Goal: Information Seeking & Learning: Understand process/instructions

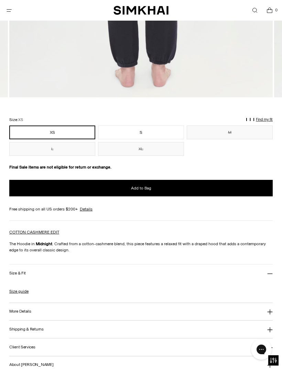
scroll to position [376, 0]
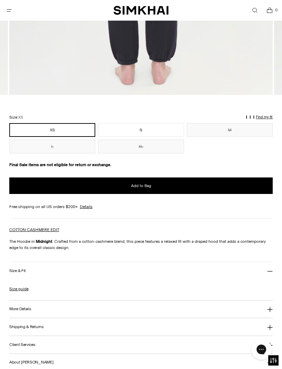
click at [21, 272] on h3 "Size & Fit" at bounding box center [17, 271] width 17 height 4
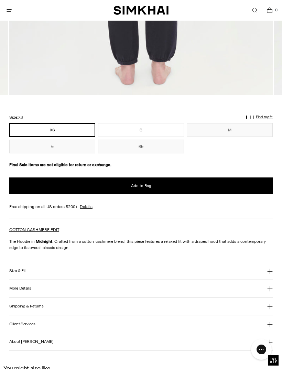
click at [25, 275] on button "Size & Fit" at bounding box center [140, 271] width 263 height 18
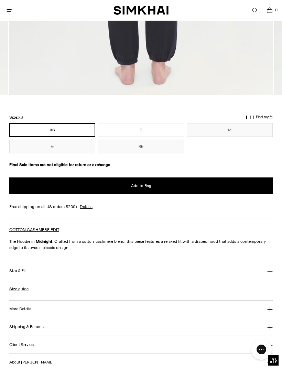
click at [22, 292] on link "Size guide" at bounding box center [18, 289] width 19 height 6
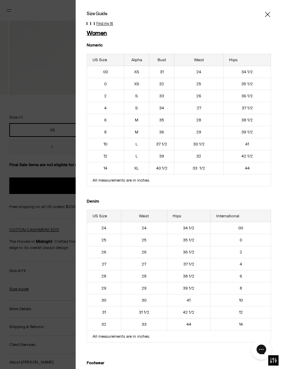
click at [268, 15] on icon "Close" at bounding box center [267, 14] width 5 height 5
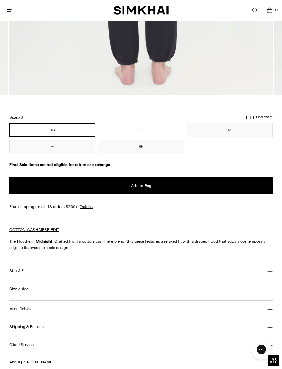
click at [267, 118] on p "Find my fit" at bounding box center [264, 117] width 17 height 4
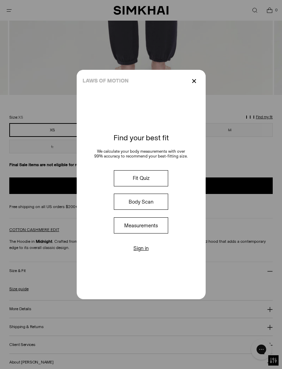
click at [148, 186] on button "Fit Quiz" at bounding box center [141, 178] width 54 height 16
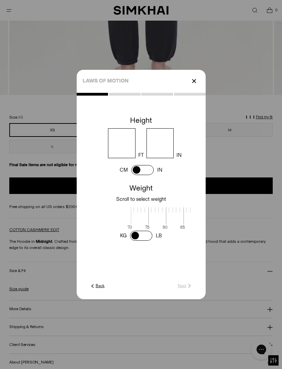
scroll to position [1, 226]
click at [127, 154] on input "number" at bounding box center [121, 143] width 27 height 30
click at [118, 158] on input "number" at bounding box center [121, 143] width 27 height 30
type input "*"
click at [162, 154] on input "number" at bounding box center [159, 143] width 27 height 30
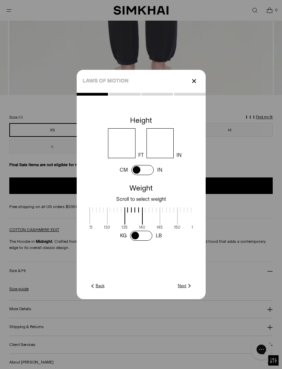
scroll to position [0, 235]
type input "*"
click at [162, 229] on div at bounding box center [168, 218] width 18 height 22
click at [184, 289] on link "Next" at bounding box center [185, 286] width 15 height 6
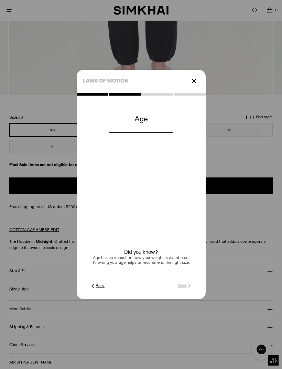
click at [156, 159] on input "number" at bounding box center [141, 147] width 65 height 30
type input "**"
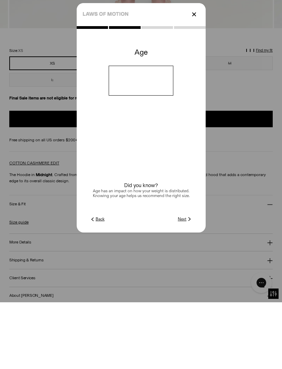
click at [186, 283] on img at bounding box center [189, 286] width 6 height 6
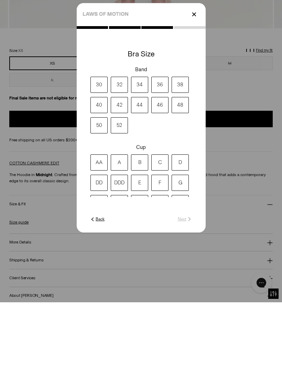
scroll to position [443, 0]
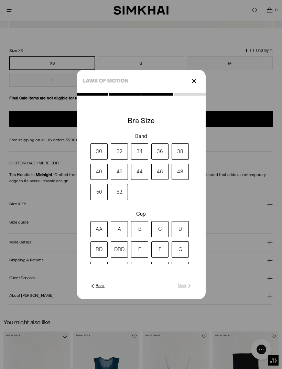
click at [142, 160] on label "34" at bounding box center [139, 151] width 17 height 16
click at [180, 237] on label "D" at bounding box center [180, 229] width 17 height 16
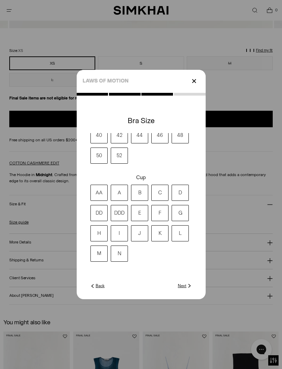
scroll to position [37, 0]
click at [184, 289] on link "Next" at bounding box center [185, 286] width 15 height 6
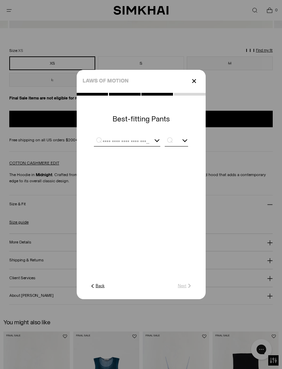
click at [154, 146] on div at bounding box center [127, 142] width 66 height 9
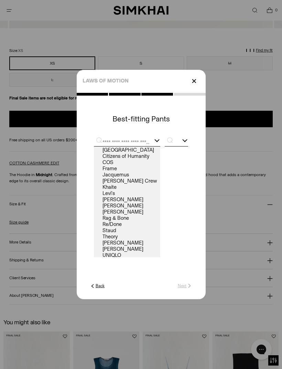
scroll to position [5, 0]
click at [129, 222] on link "Rag & Bone" at bounding box center [127, 219] width 66 height 6
type input "**********"
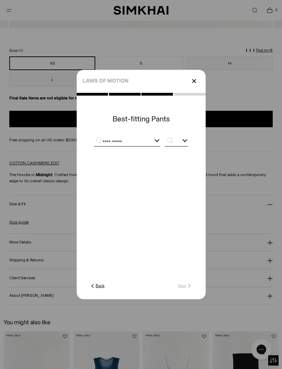
click at [178, 146] on input "text" at bounding box center [176, 142] width 23 height 9
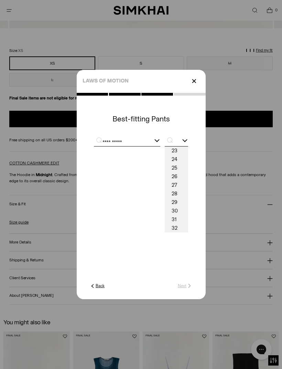
click at [178, 215] on span "30" at bounding box center [176, 211] width 23 height 9
type input "**"
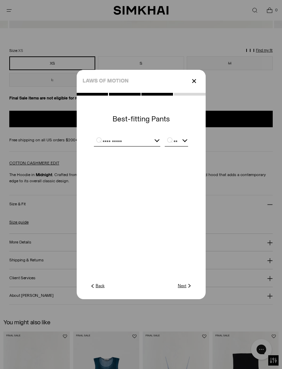
click at [185, 289] on link "Next" at bounding box center [185, 286] width 15 height 6
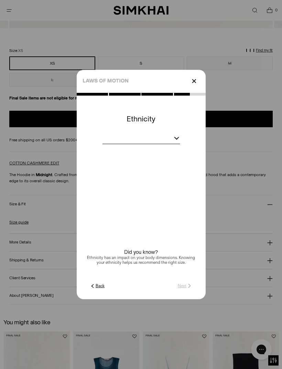
click at [178, 140] on div at bounding box center [177, 137] width 6 height 6
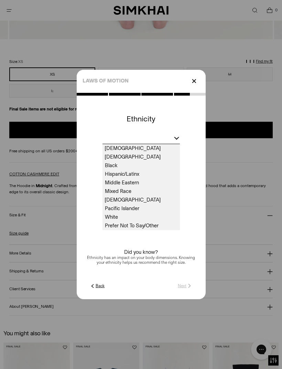
scroll to position [431, 0]
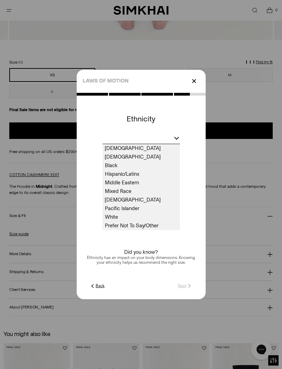
click at [140, 230] on span "Prefer Not To Say/Other" at bounding box center [140, 225] width 77 height 9
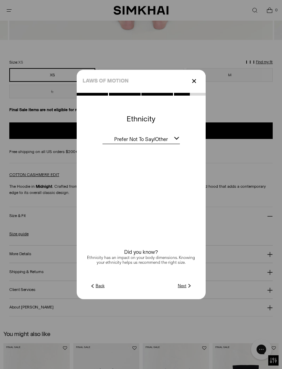
click at [183, 289] on link "Next" at bounding box center [185, 286] width 15 height 6
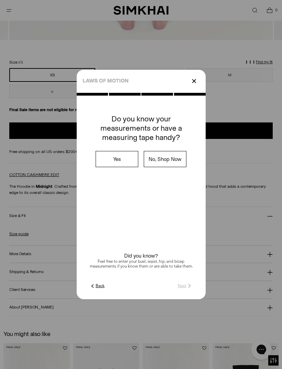
click at [124, 167] on label "Yes" at bounding box center [117, 158] width 42 height 15
click at [184, 289] on link "Next" at bounding box center [185, 286] width 15 height 6
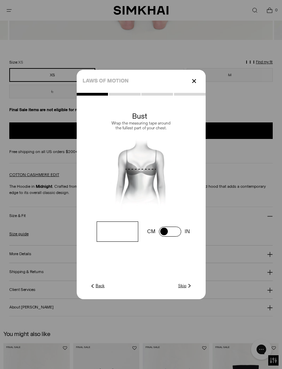
click at [112, 242] on input "number" at bounding box center [117, 231] width 41 height 20
type input "**"
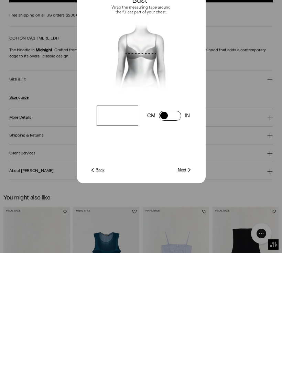
click at [188, 283] on img at bounding box center [189, 286] width 6 height 6
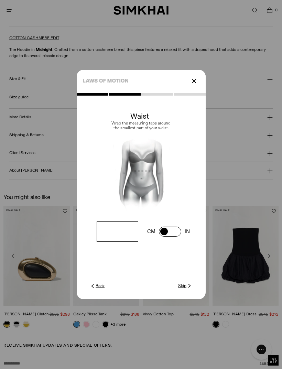
click at [114, 242] on input "number" at bounding box center [117, 231] width 41 height 20
type input "**"
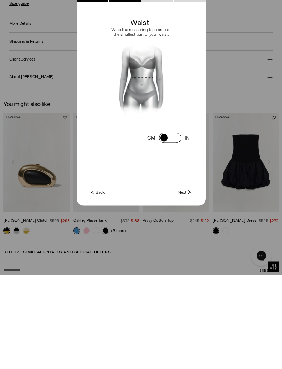
click at [187, 283] on img at bounding box center [189, 286] width 6 height 6
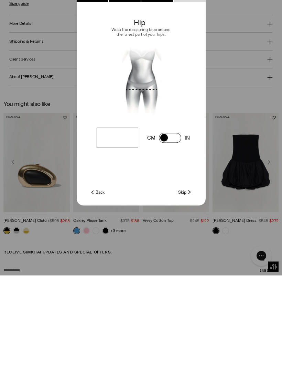
scroll to position [661, 0]
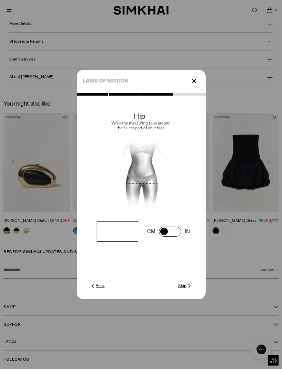
click at [127, 242] on input "number" at bounding box center [117, 231] width 41 height 20
type input "**"
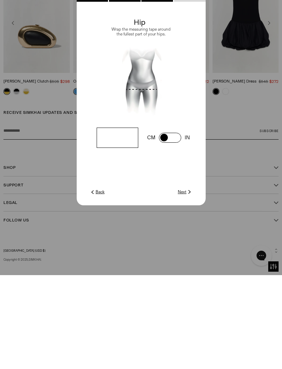
click at [187, 283] on img at bounding box center [189, 286] width 6 height 6
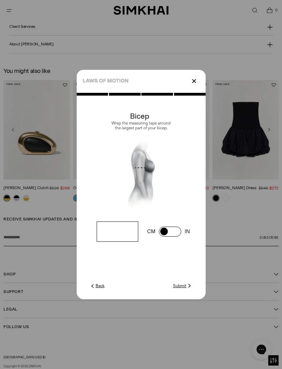
click at [114, 242] on input "number" at bounding box center [117, 231] width 41 height 20
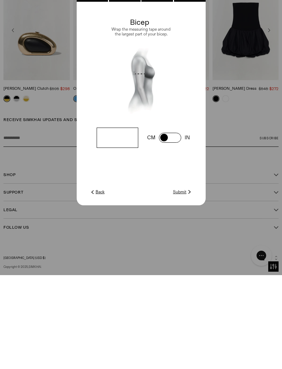
scroll to position [716, 0]
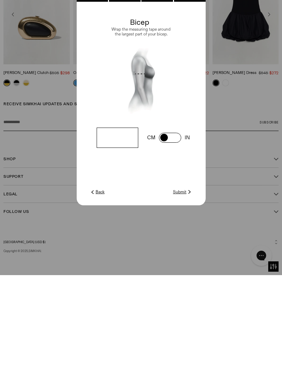
type input "**"
click at [185, 283] on link "Submit" at bounding box center [183, 286] width 20 height 6
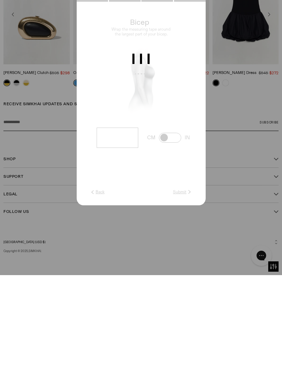
scroll to position [694, 0]
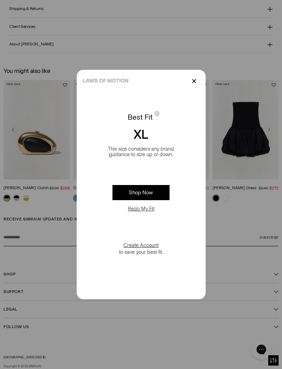
click at [193, 87] on p "✕" at bounding box center [193, 81] width 9 height 12
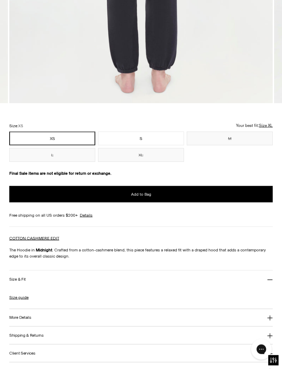
scroll to position [366, 0]
